Goal: Transaction & Acquisition: Obtain resource

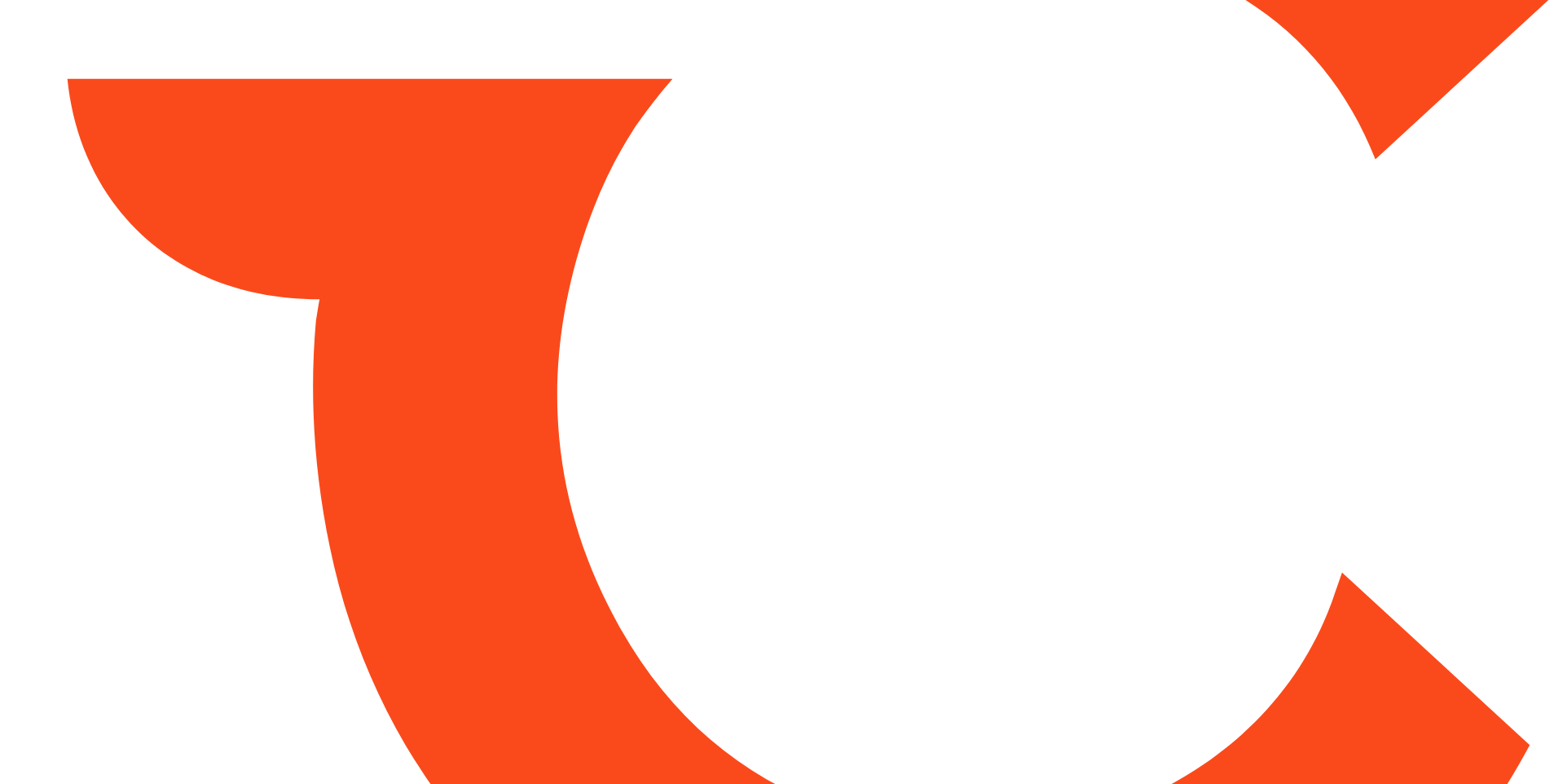
click at [563, 351] on html at bounding box center [779, 392] width 1558 height 784
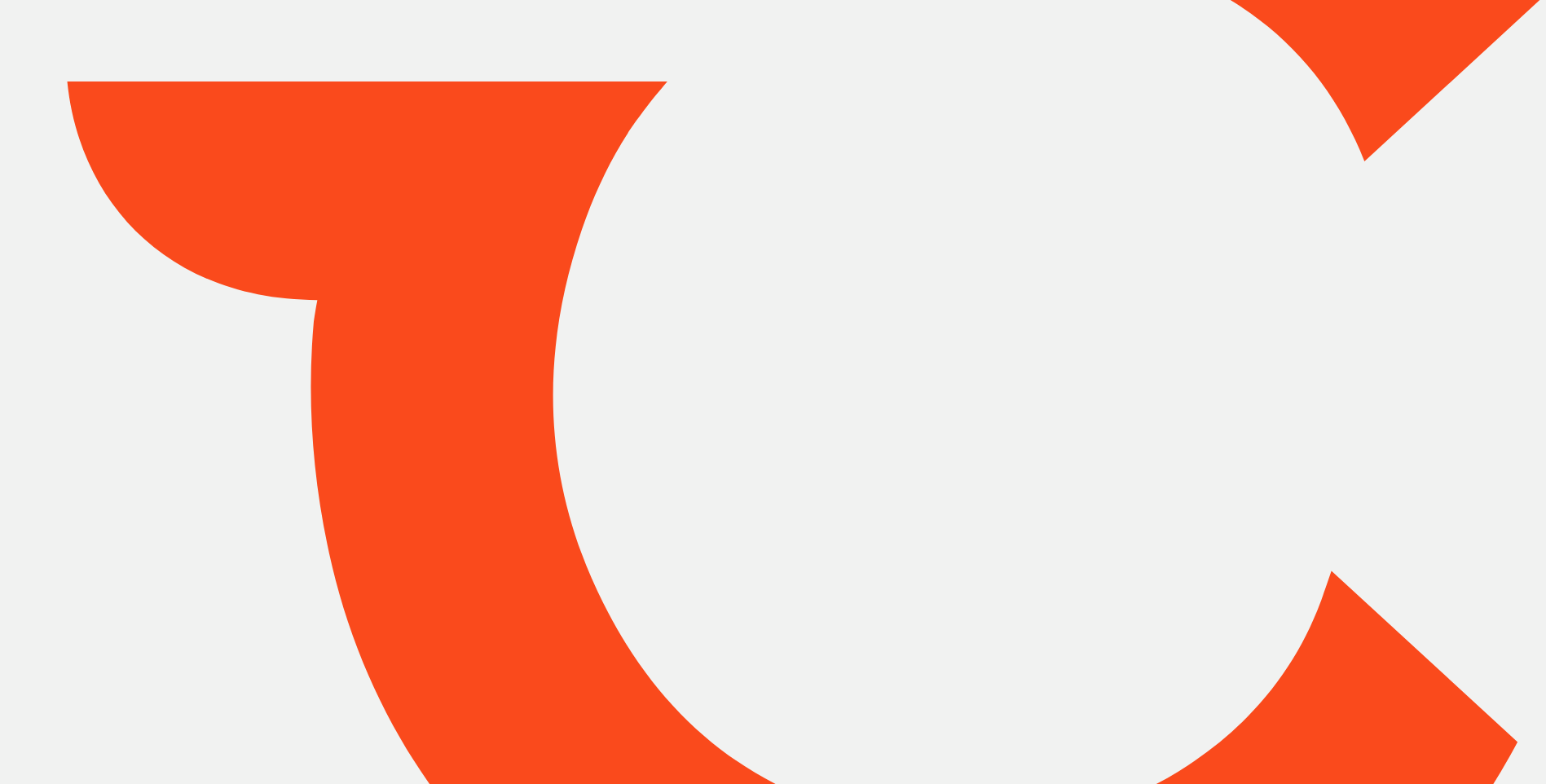
click at [1229, 444] on div at bounding box center [773, 393] width 1546 height 1339
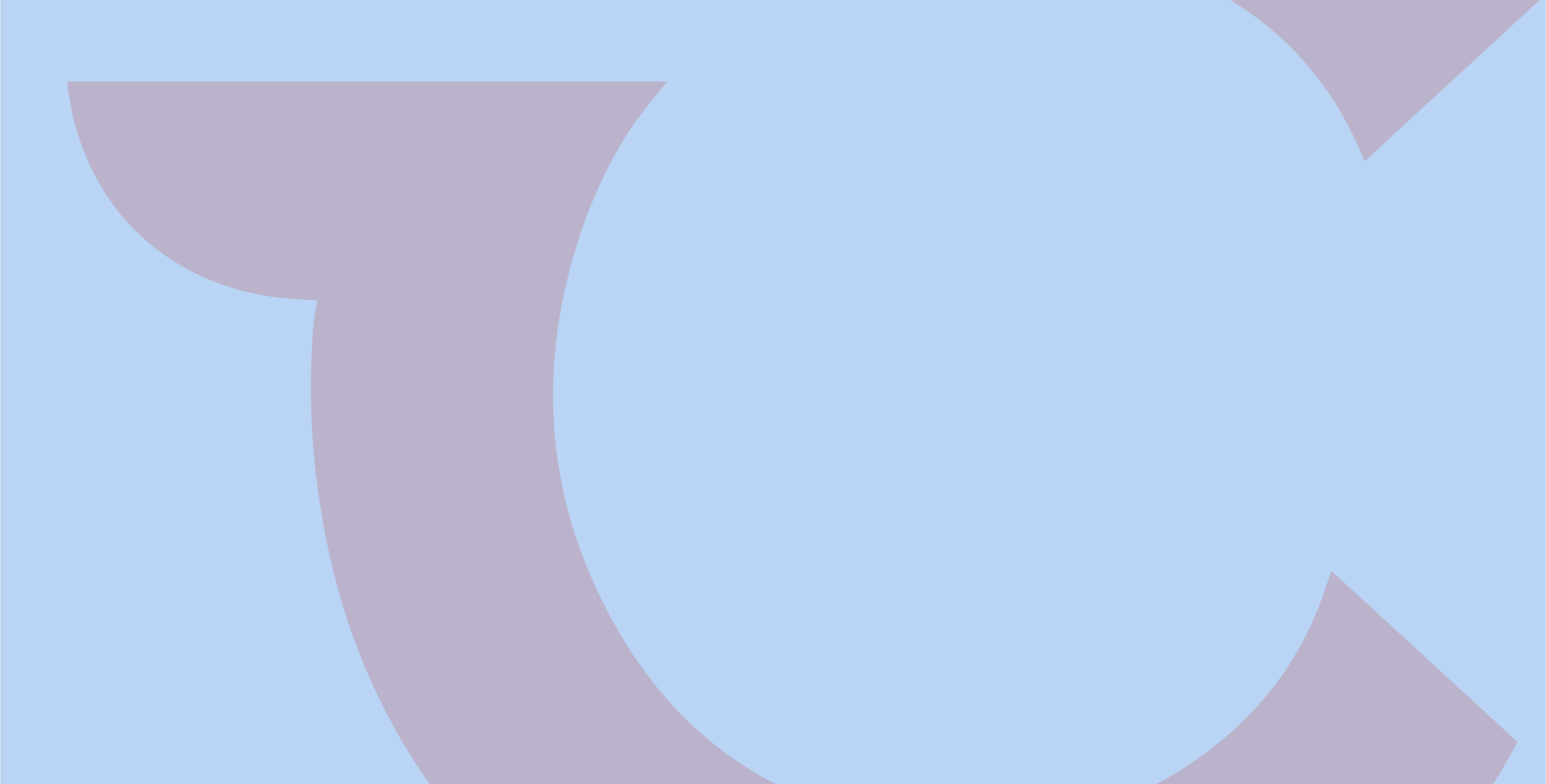
click at [1229, 444] on div at bounding box center [773, 393] width 1546 height 1339
drag, startPoint x: 1229, startPoint y: 444, endPoint x: 1147, endPoint y: 491, distance: 94.5
click at [1147, 490] on div at bounding box center [773, 393] width 1546 height 1339
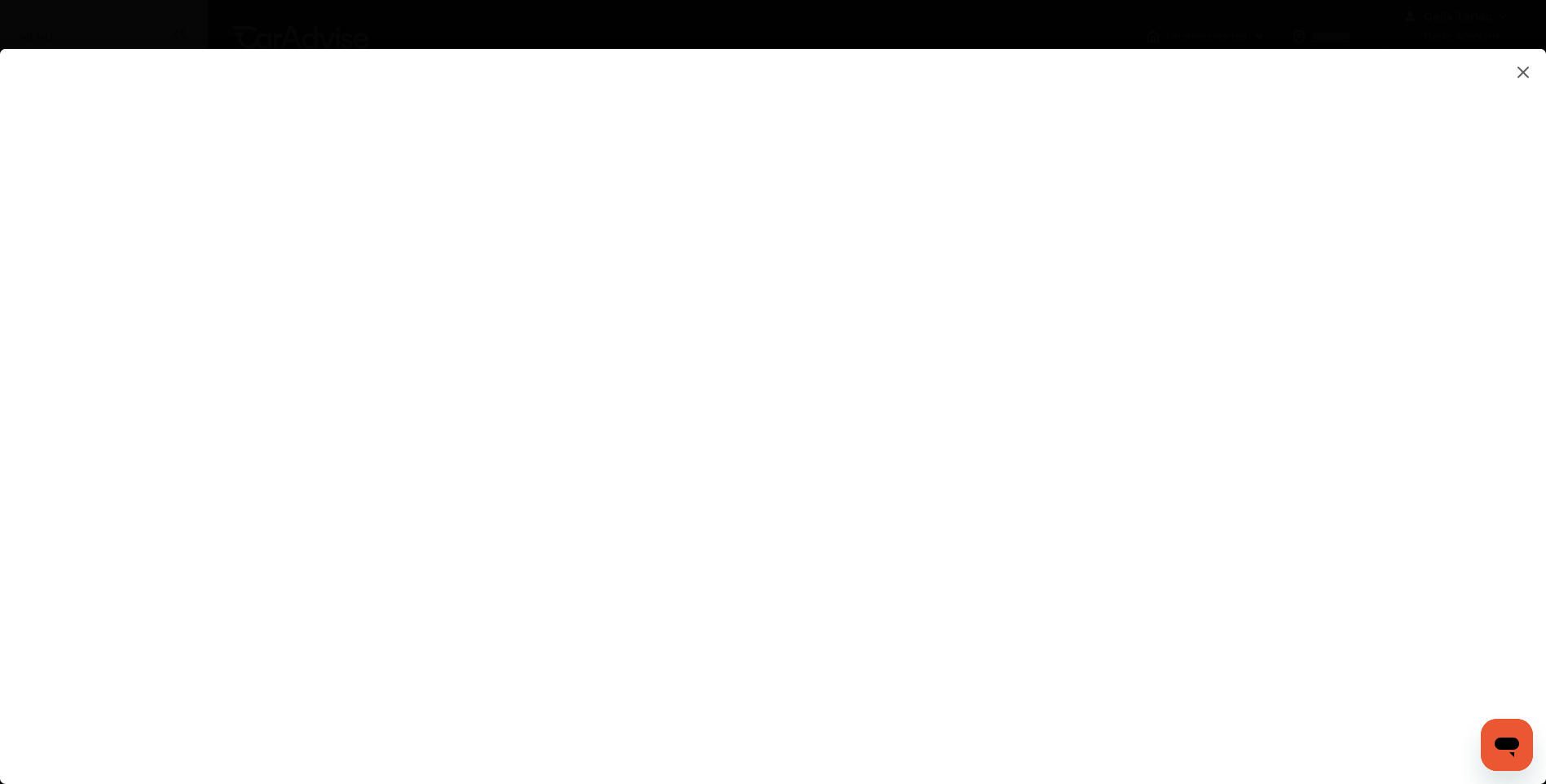
click at [1084, 178] on flutter-view at bounding box center [773, 400] width 1546 height 702
click at [1287, 214] on flutter-view at bounding box center [773, 400] width 1546 height 702
click at [1286, 218] on flutter-view at bounding box center [773, 400] width 1546 height 702
click at [1181, 431] on flutter-view at bounding box center [773, 400] width 1546 height 702
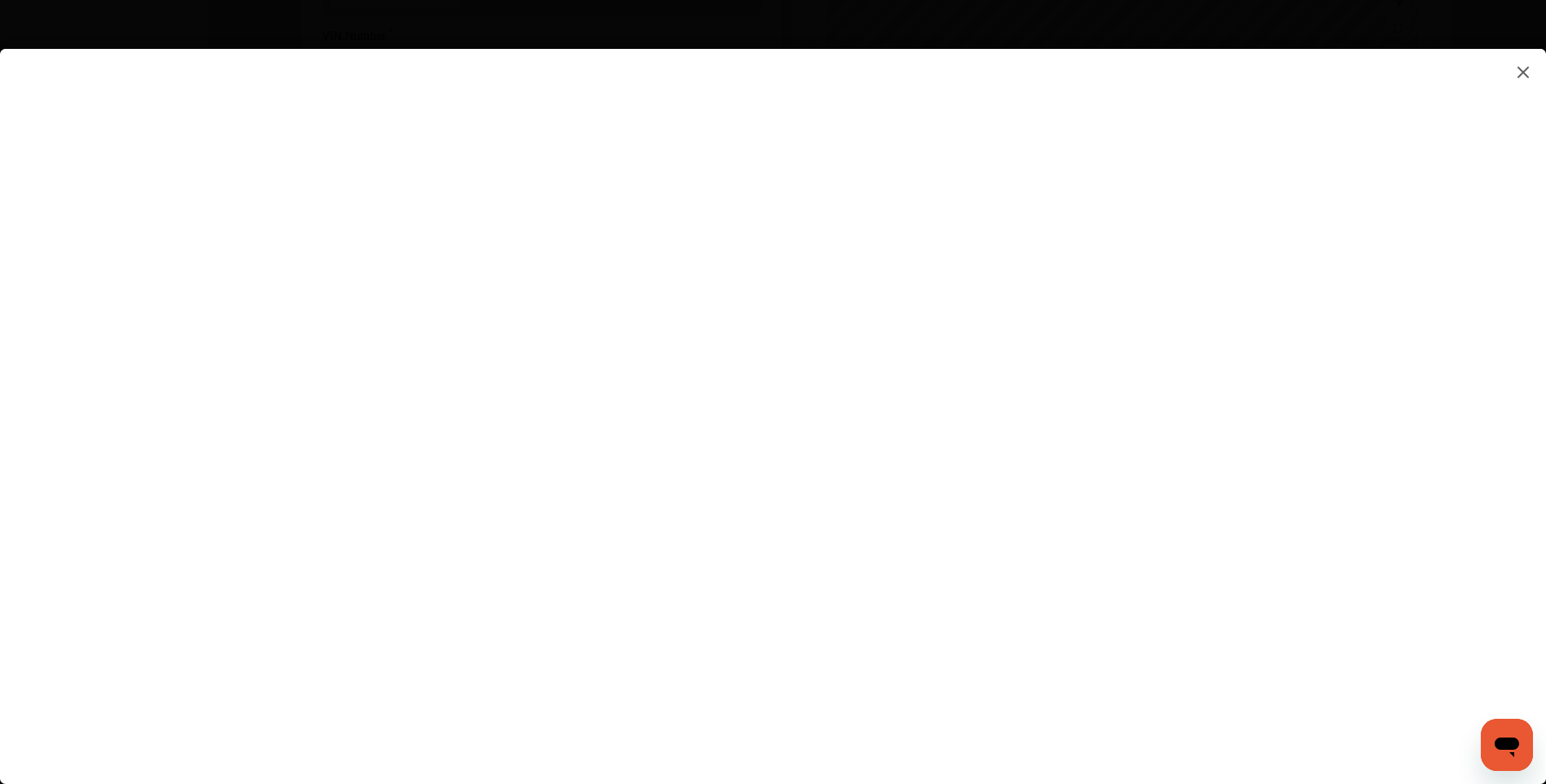
click at [1289, 419] on flutter-view at bounding box center [773, 400] width 1546 height 702
click at [1520, 72] on img at bounding box center [1523, 72] width 20 height 21
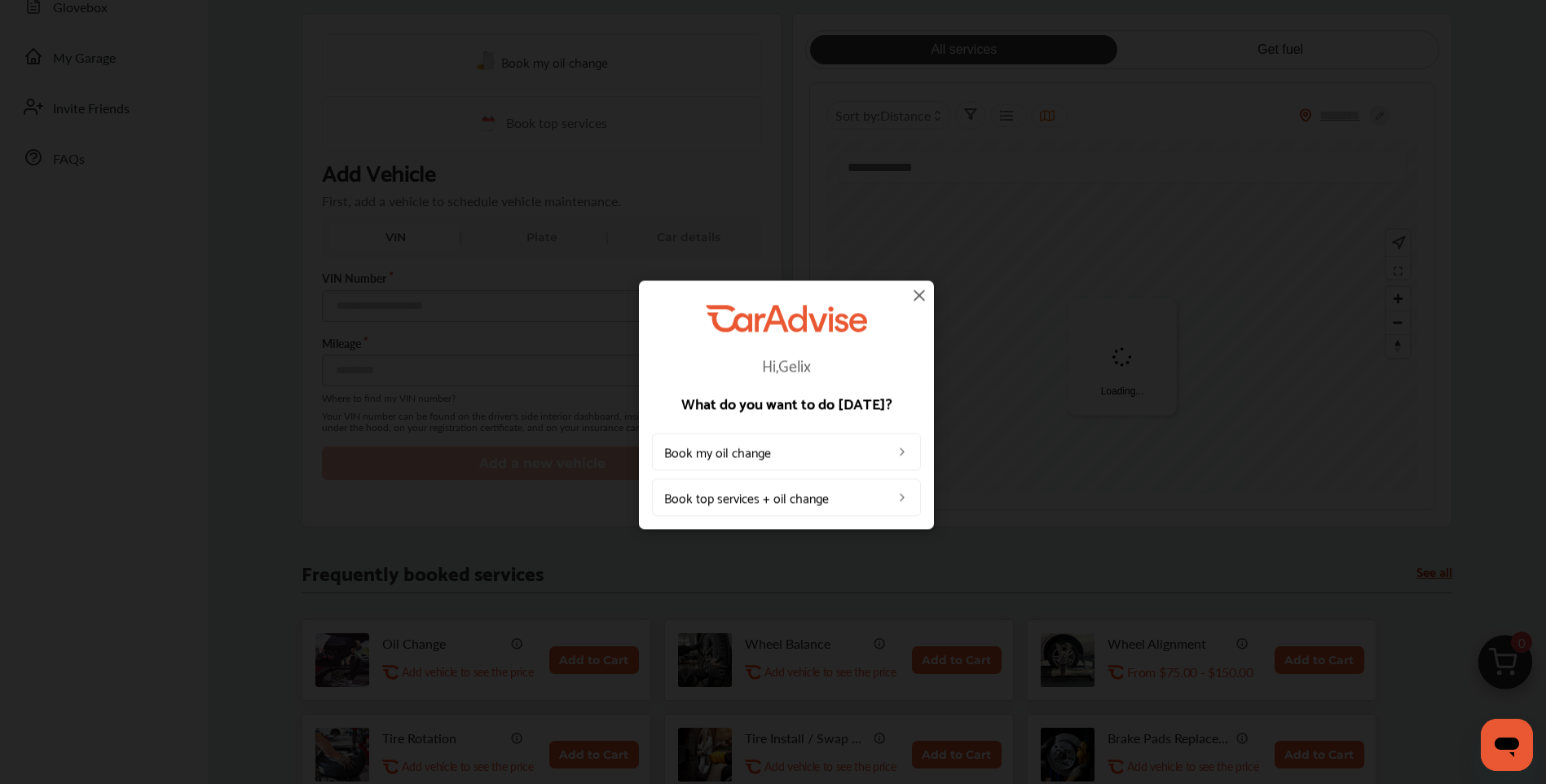
click at [919, 295] on img at bounding box center [919, 294] width 20 height 20
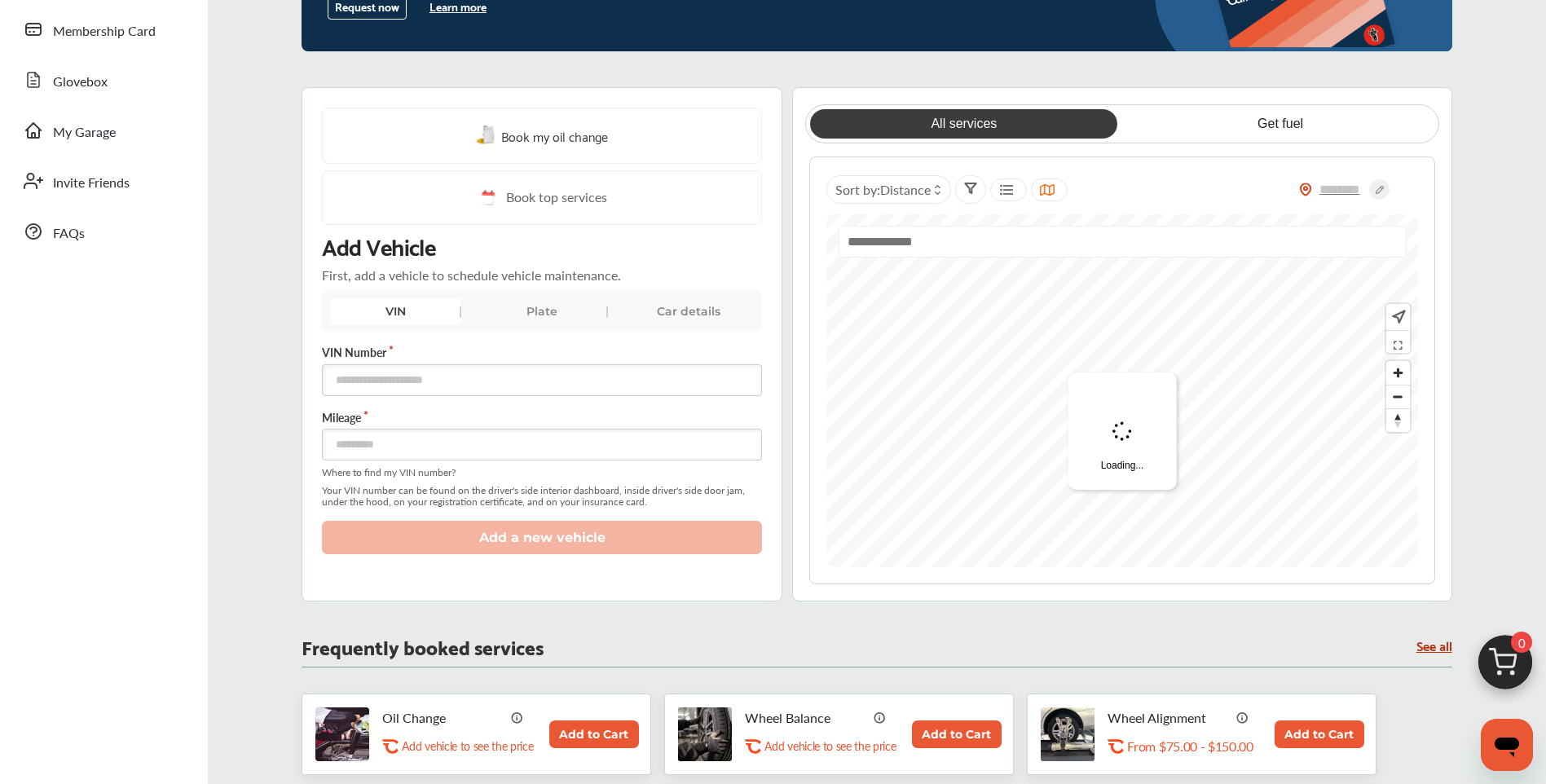
scroll to position [0, 0]
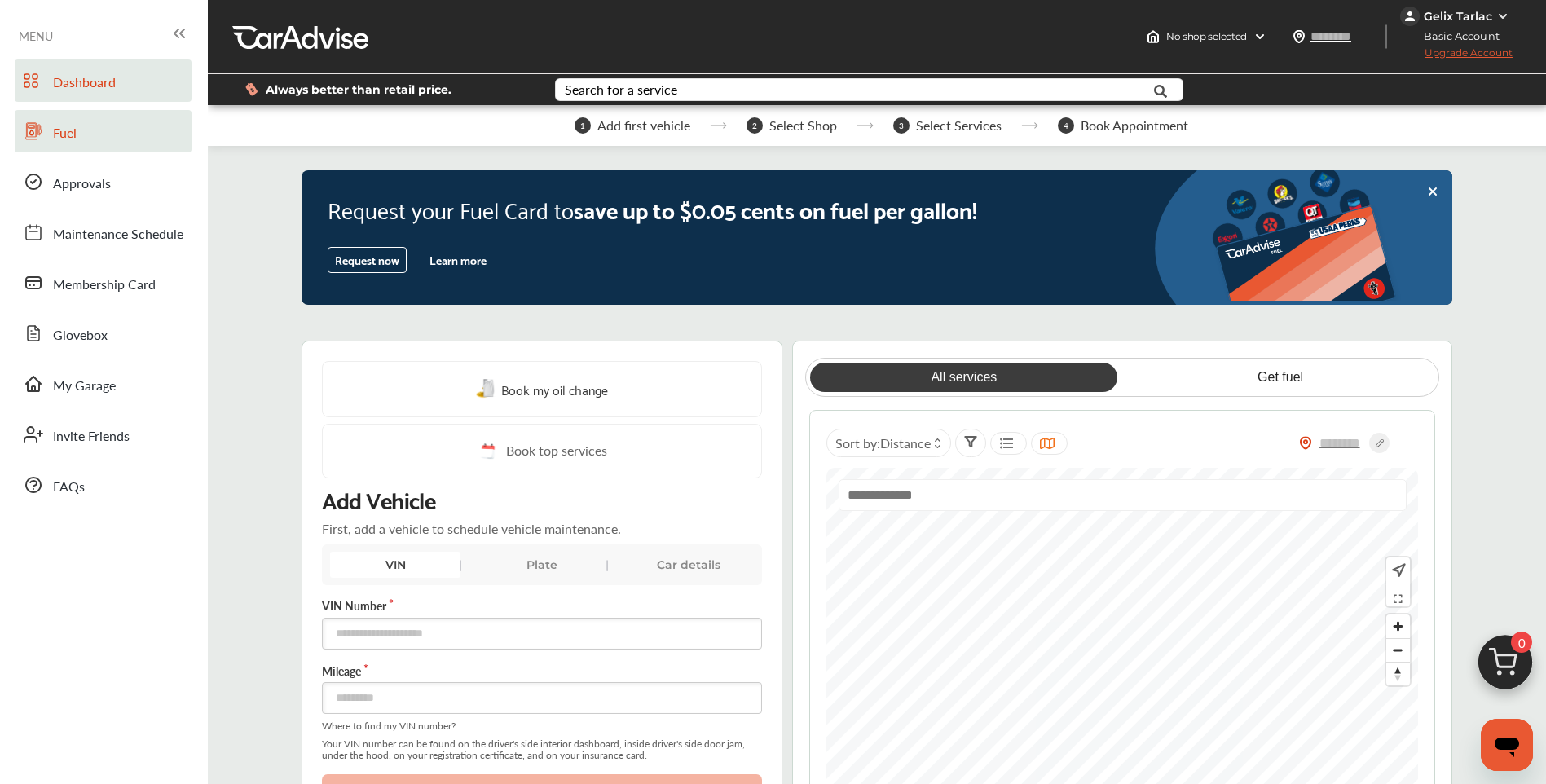
click at [79, 138] on link "Fuel" at bounding box center [103, 130] width 177 height 42
